Goal: Information Seeking & Learning: Learn about a topic

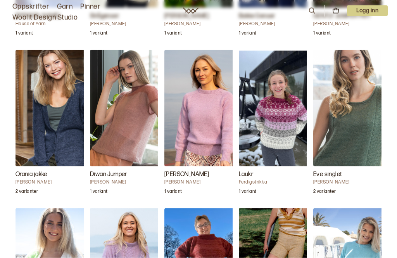
scroll to position [1094, 0]
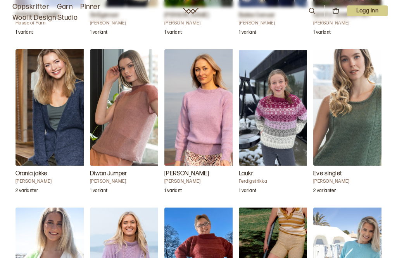
click at [133, 122] on img "Diwan Jumper" at bounding box center [129, 107] width 78 height 116
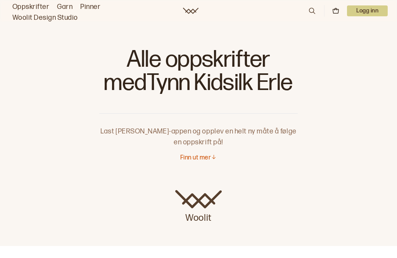
click at [32, 5] on link "Oppskrifter" at bounding box center [30, 7] width 37 height 11
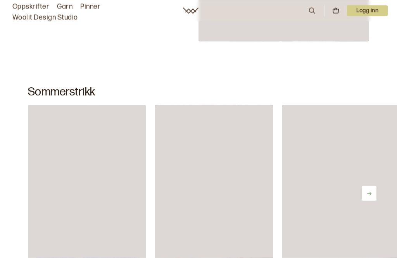
scroll to position [270, 0]
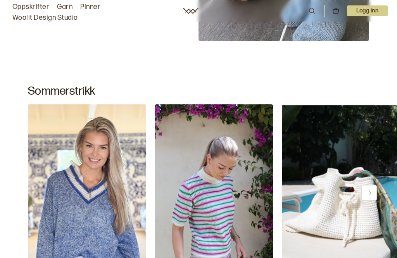
click at [313, 9] on icon at bounding box center [312, 11] width 9 height 9
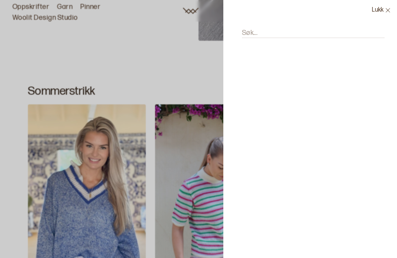
click at [31, 3] on div at bounding box center [198, 129] width 397 height 258
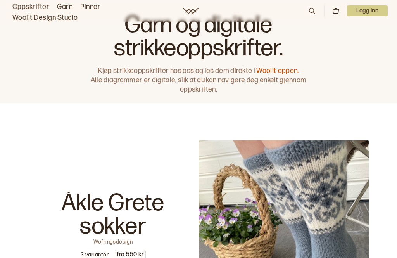
scroll to position [112, 0]
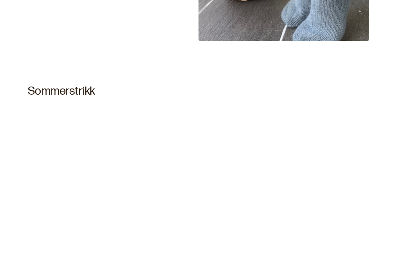
click at [267, 31] on div "Lukk Søk..." at bounding box center [310, 129] width 174 height 258
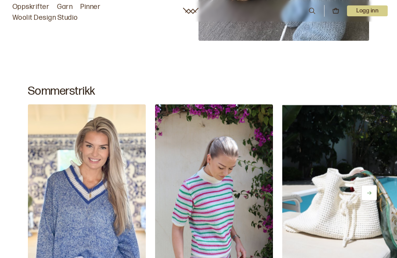
click at [367, 127] on img at bounding box center [341, 192] width 118 height 177
click at [34, 4] on link "Oppskrifter" at bounding box center [30, 7] width 37 height 11
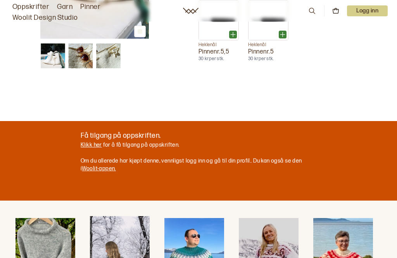
click at [311, 9] on icon at bounding box center [312, 11] width 9 height 9
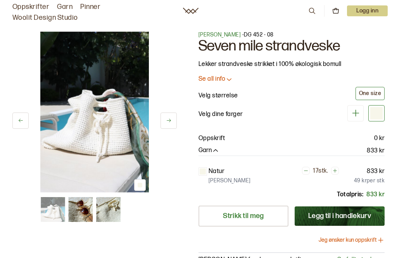
click at [381, 9] on p "Logg inn" at bounding box center [367, 10] width 41 height 11
click at [311, 9] on div at bounding box center [198, 129] width 397 height 258
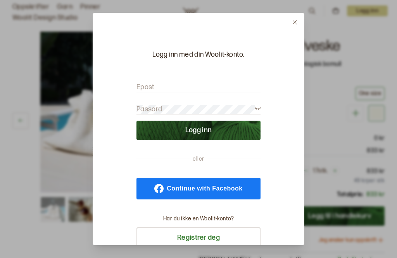
click at [295, 13] on button at bounding box center [295, 22] width 18 height 18
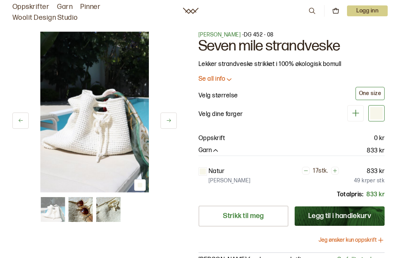
click at [293, 19] on button at bounding box center [289, 27] width 17 height 17
